Goal: Task Accomplishment & Management: Manage account settings

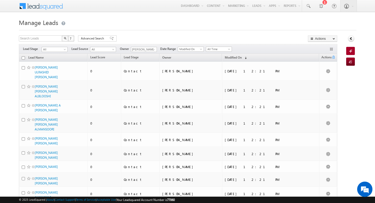
click at [23, 58] on input "checkbox" at bounding box center [23, 57] width 3 height 3
checkbox input "true"
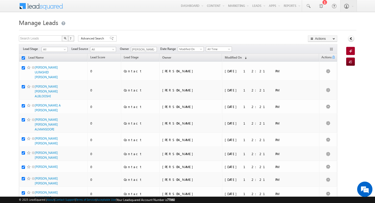
checkbox input "true"
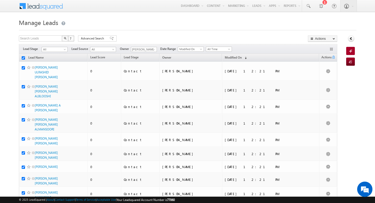
checkbox input "true"
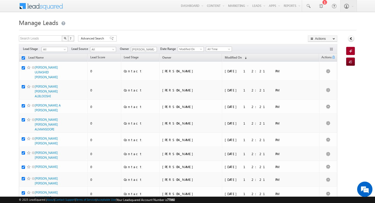
checkbox input "true"
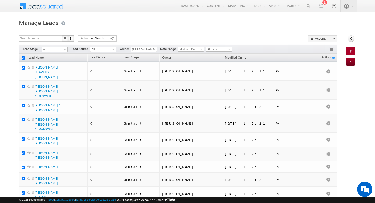
checkbox input "true"
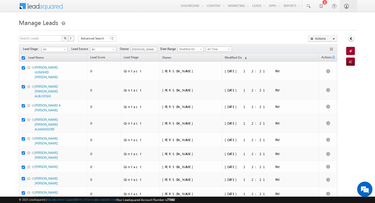
checkbox input "true"
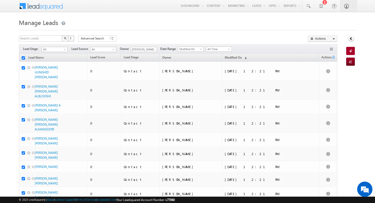
checkbox input "true"
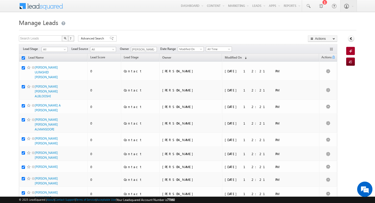
checkbox input "true"
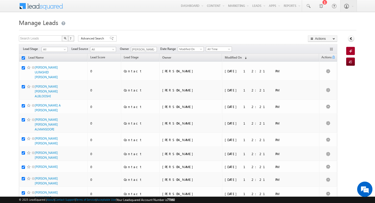
checkbox input "true"
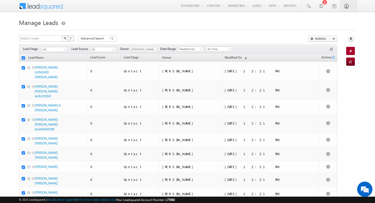
checkbox input "true"
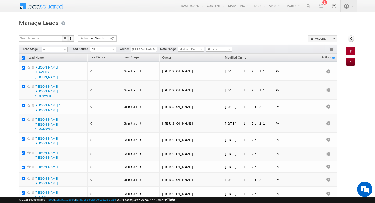
checkbox input "true"
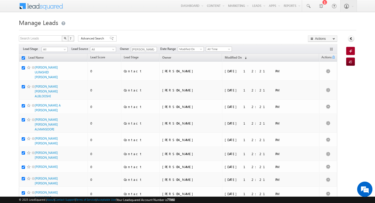
checkbox input "true"
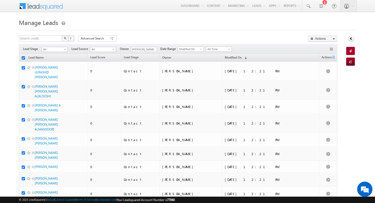
checkbox input "true"
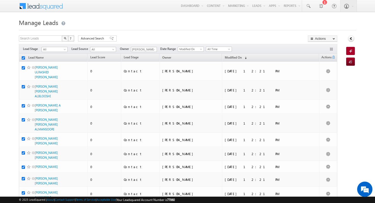
checkbox input "true"
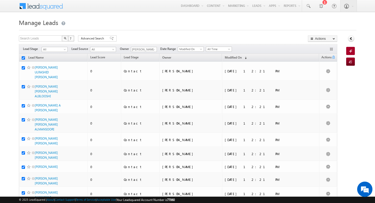
checkbox input "true"
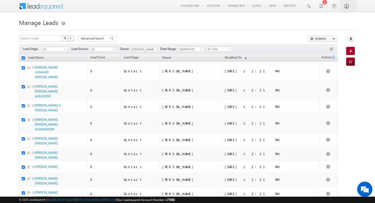
checkbox input "true"
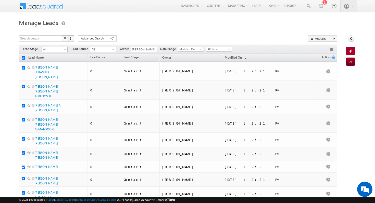
checkbox input "true"
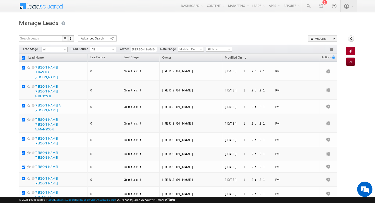
checkbox input "true"
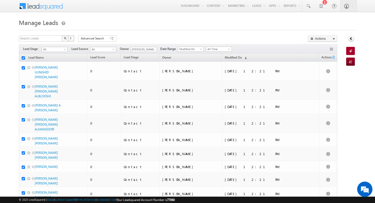
checkbox input "true"
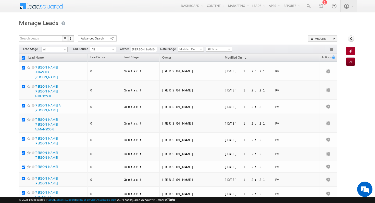
checkbox input "true"
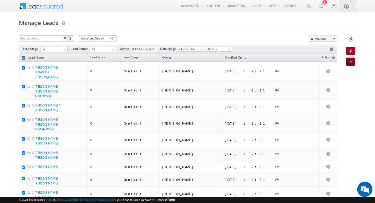
checkbox input "true"
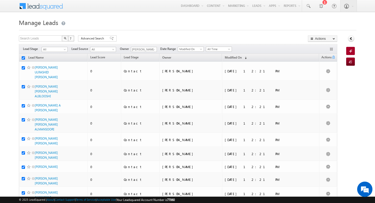
checkbox input "true"
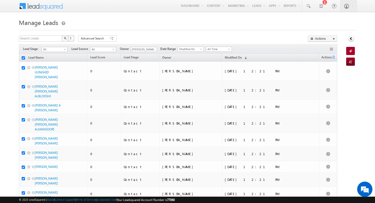
checkbox input "true"
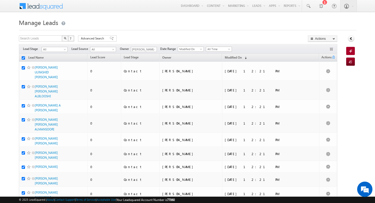
checkbox input "true"
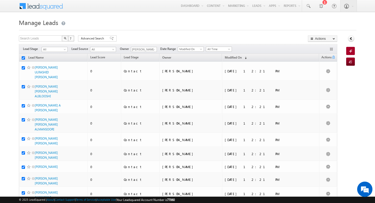
checkbox input "true"
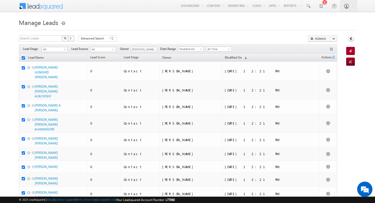
checkbox input "true"
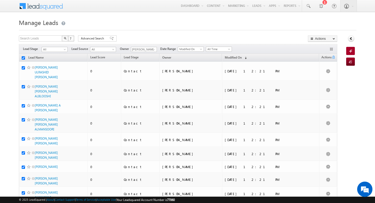
checkbox input "true"
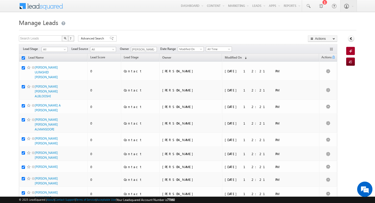
checkbox input "true"
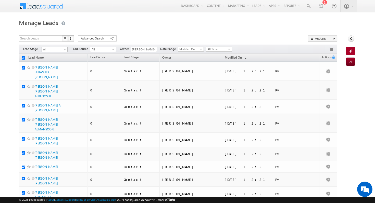
checkbox input "true"
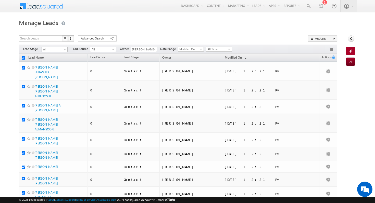
checkbox input "true"
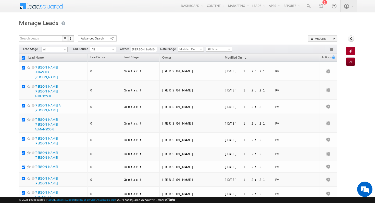
checkbox input "true"
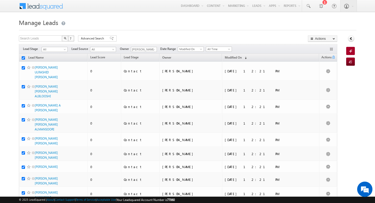
checkbox input "true"
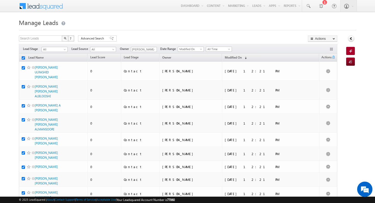
checkbox input "true"
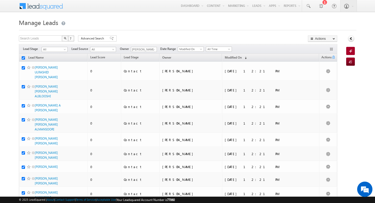
checkbox input "true"
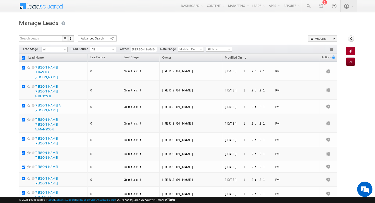
checkbox input "true"
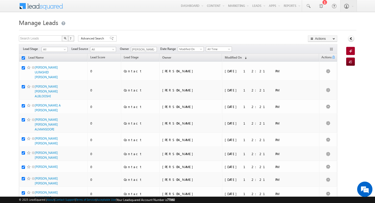
checkbox input "true"
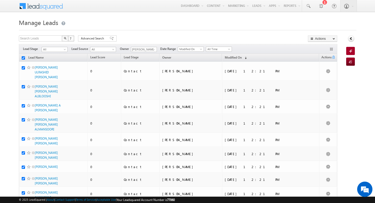
checkbox input "true"
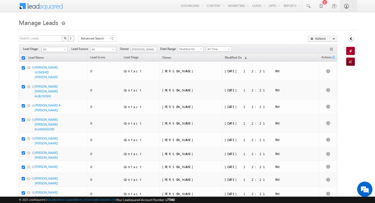
checkbox input "true"
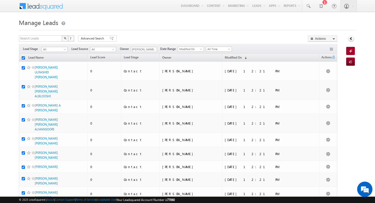
checkbox input "true"
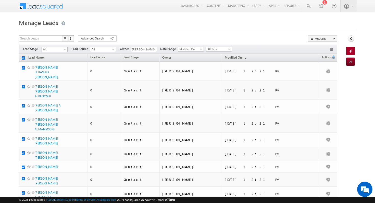
checkbox input "true"
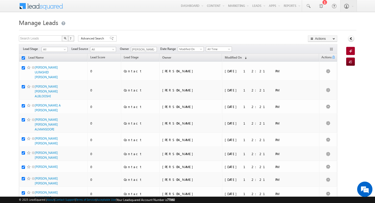
checkbox input "true"
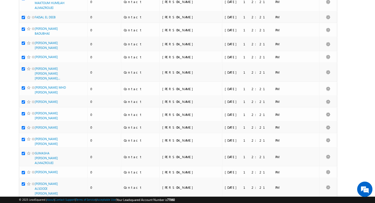
scroll to position [2567, 0]
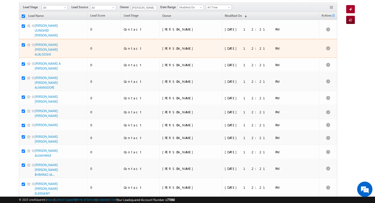
scroll to position [0, 0]
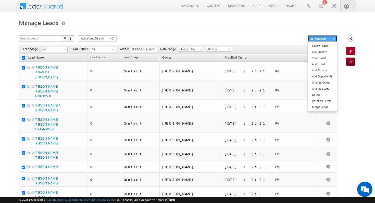
click at [326, 39] on button "Actions" at bounding box center [322, 38] width 29 height 6
click at [330, 84] on link "Change Owner" at bounding box center [322, 83] width 29 height 6
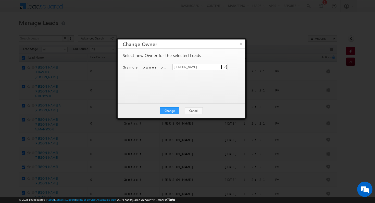
click at [225, 66] on span at bounding box center [225, 67] width 4 height 4
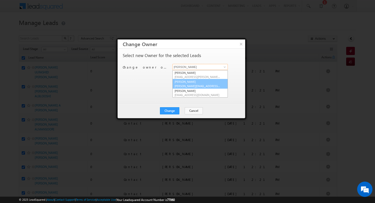
click at [209, 84] on span "[PERSON_NAME][EMAIL_ADDRESS][PERSON_NAME][DOMAIN_NAME]" at bounding box center [198, 86] width 46 height 4
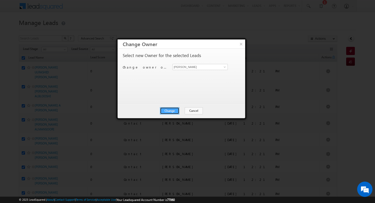
click at [173, 113] on button "Change" at bounding box center [169, 110] width 19 height 7
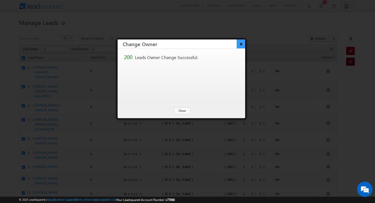
click at [240, 44] on button "×" at bounding box center [241, 44] width 8 height 9
